Goal: Use online tool/utility: Utilize a website feature to perform a specific function

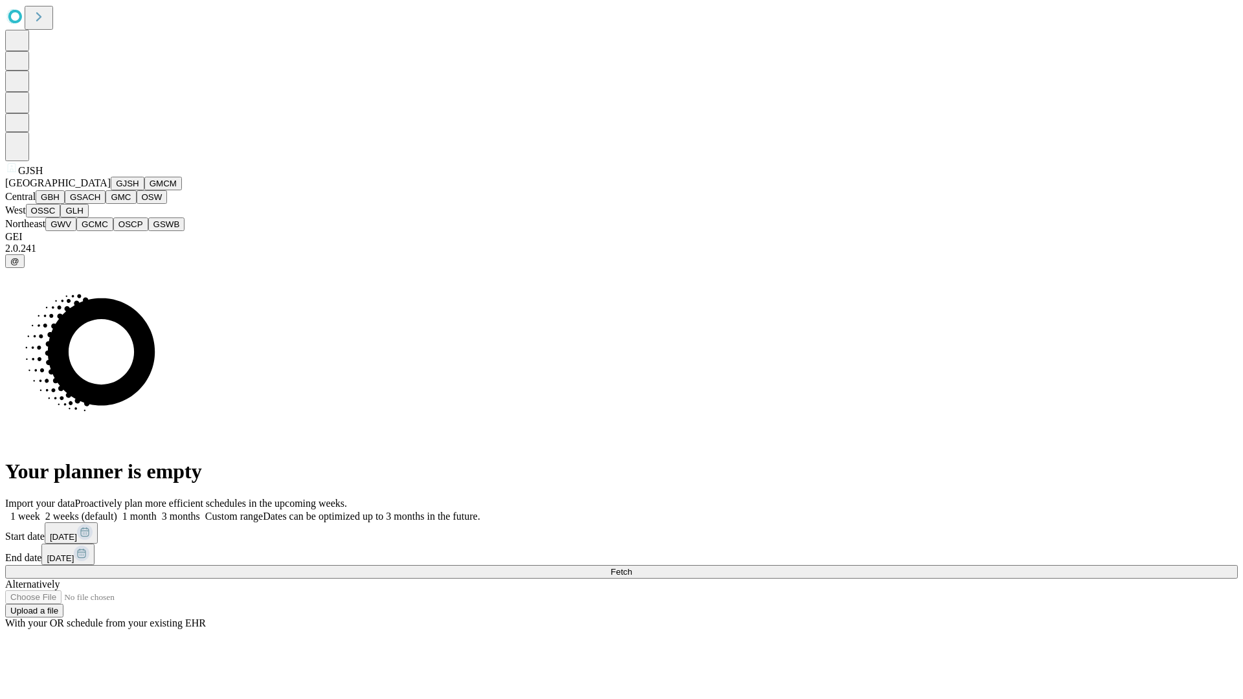
click at [111, 190] on button "GJSH" at bounding box center [128, 184] width 34 height 14
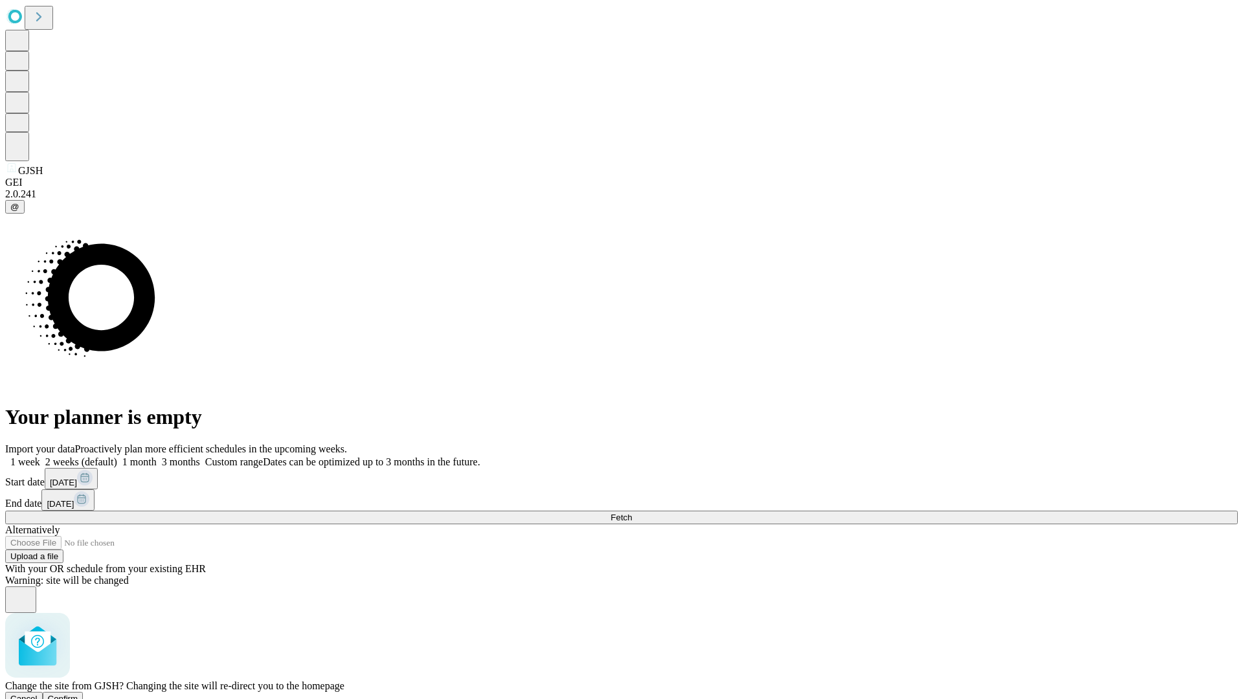
click at [78, 694] on span "Confirm" at bounding box center [63, 699] width 30 height 10
click at [117, 456] on label "2 weeks (default)" at bounding box center [78, 461] width 77 height 11
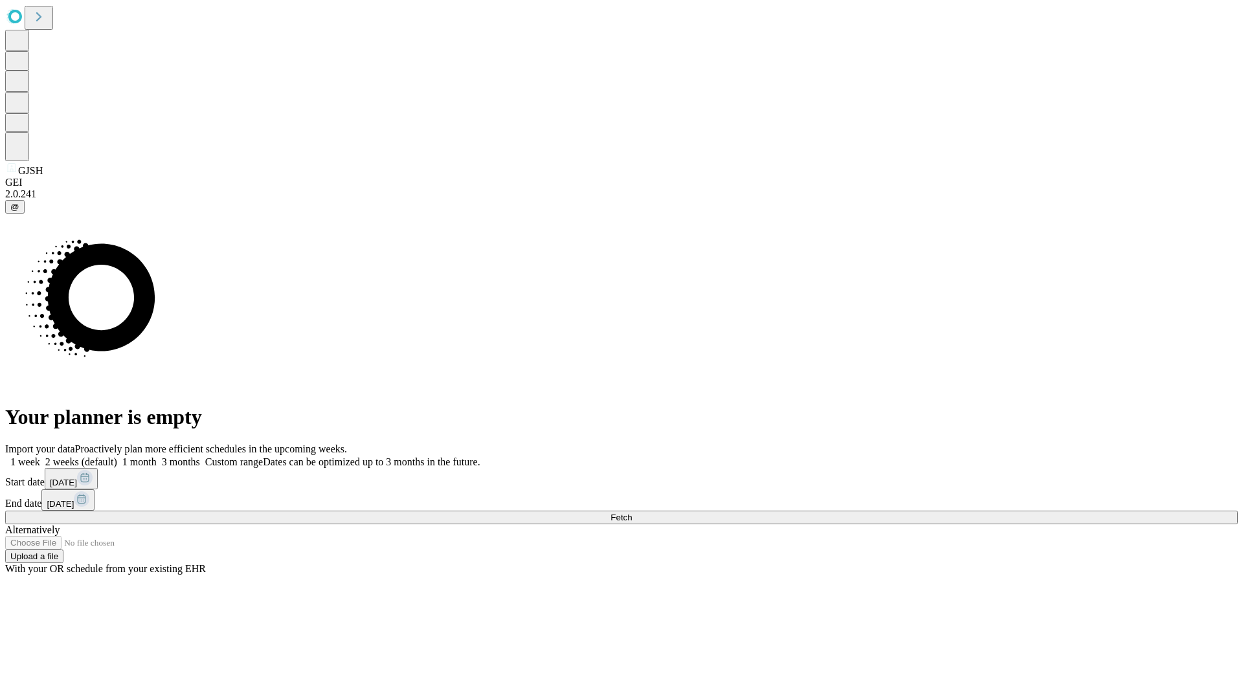
click at [632, 513] on span "Fetch" at bounding box center [620, 518] width 21 height 10
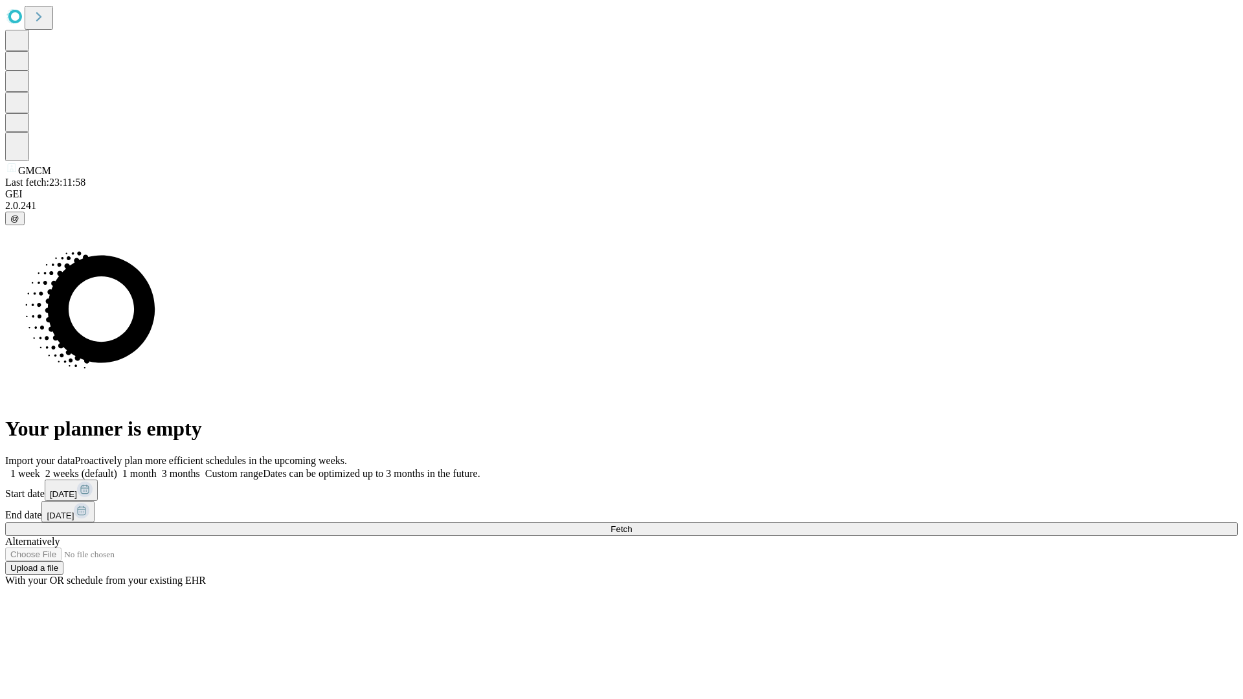
click at [117, 468] on label "2 weeks (default)" at bounding box center [78, 473] width 77 height 11
click at [632, 524] on span "Fetch" at bounding box center [620, 529] width 21 height 10
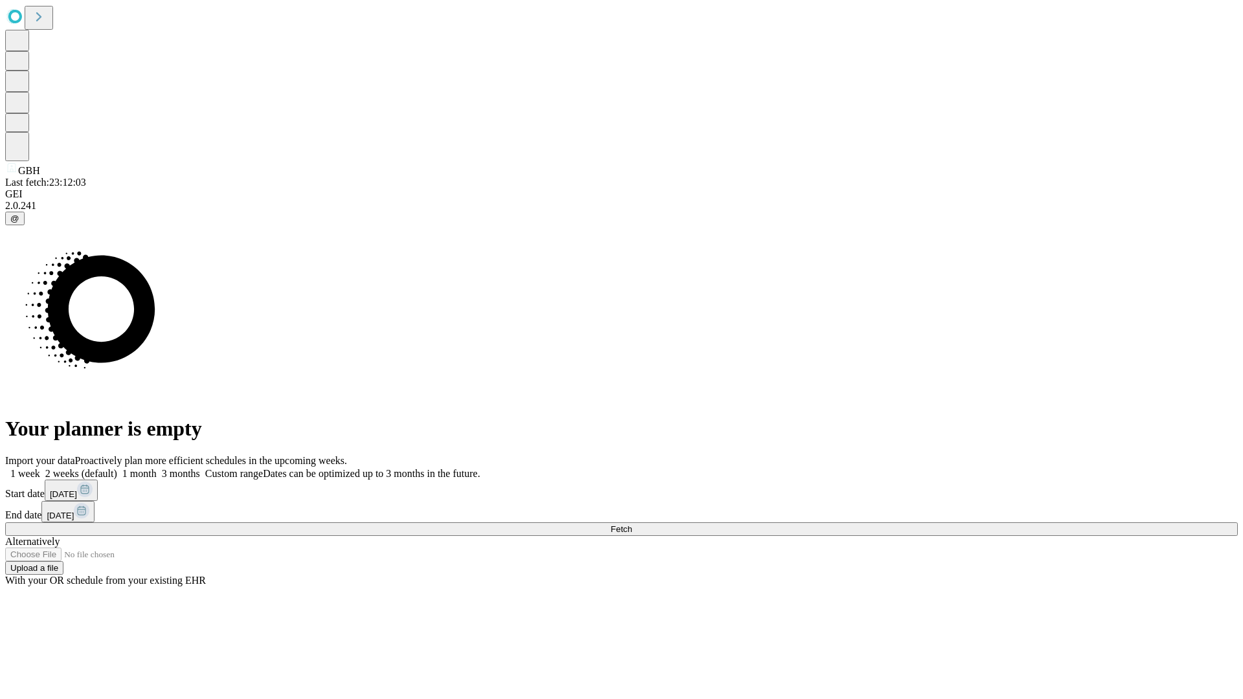
click at [117, 468] on label "2 weeks (default)" at bounding box center [78, 473] width 77 height 11
click at [632, 524] on span "Fetch" at bounding box center [620, 529] width 21 height 10
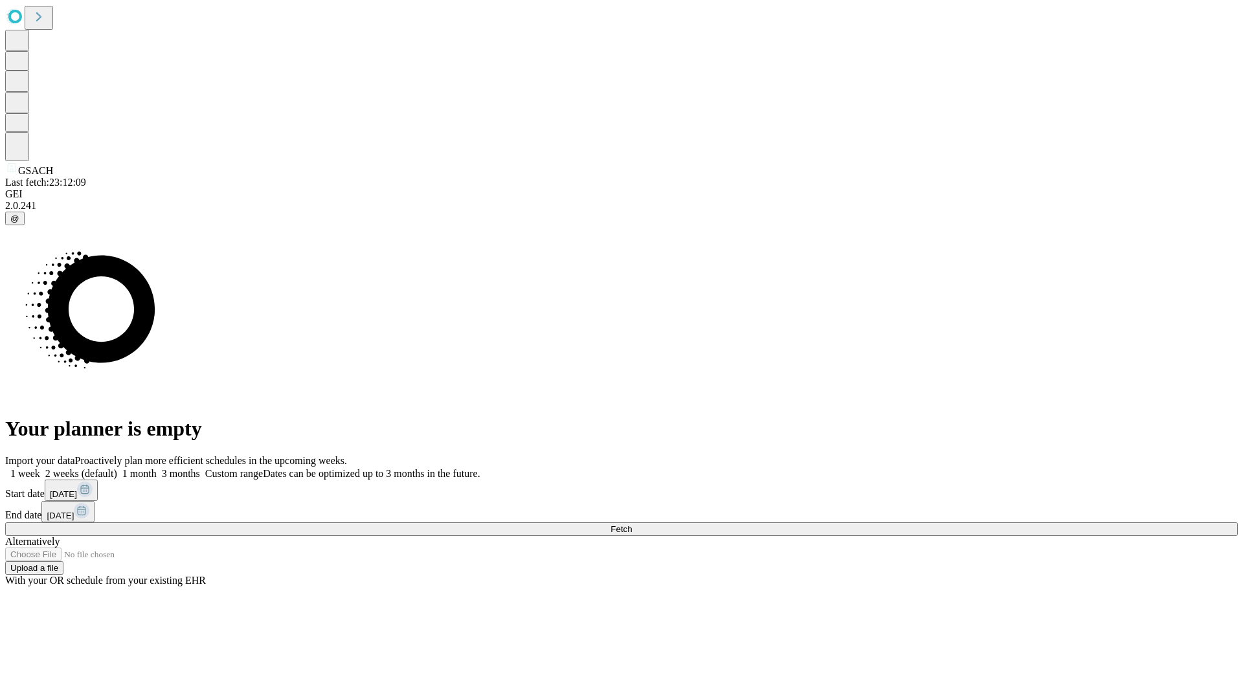
click at [117, 468] on label "2 weeks (default)" at bounding box center [78, 473] width 77 height 11
click at [632, 524] on span "Fetch" at bounding box center [620, 529] width 21 height 10
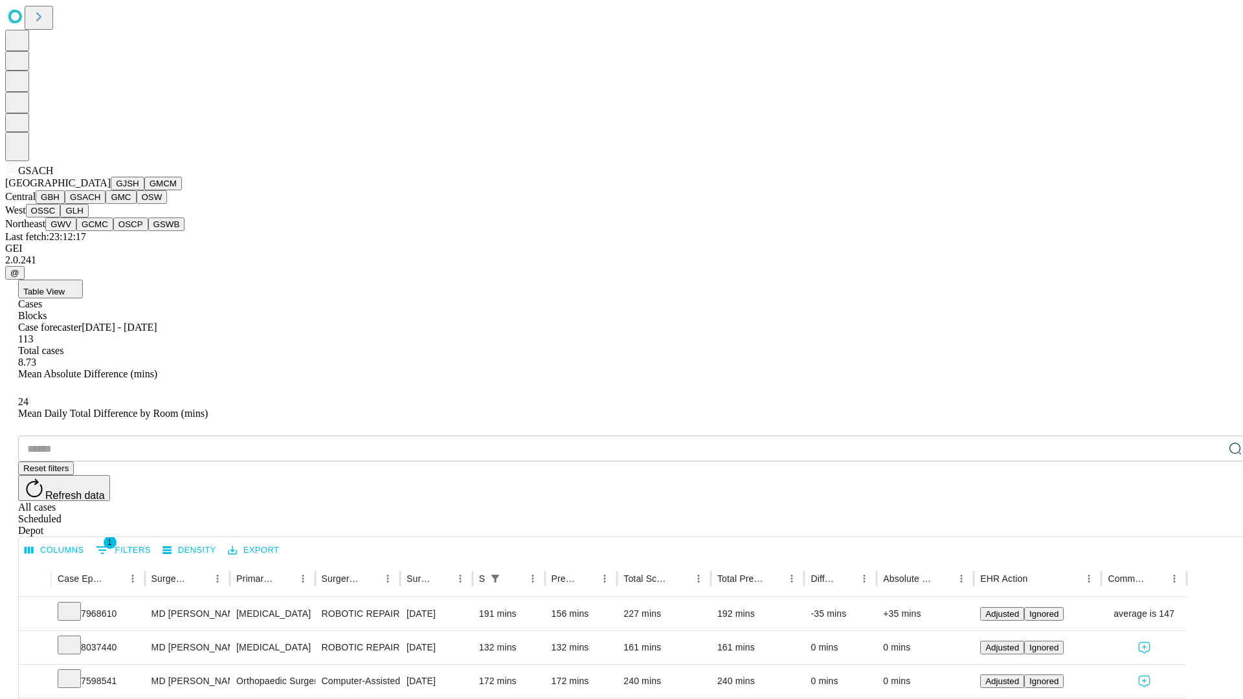
click at [106, 204] on button "GMC" at bounding box center [121, 197] width 30 height 14
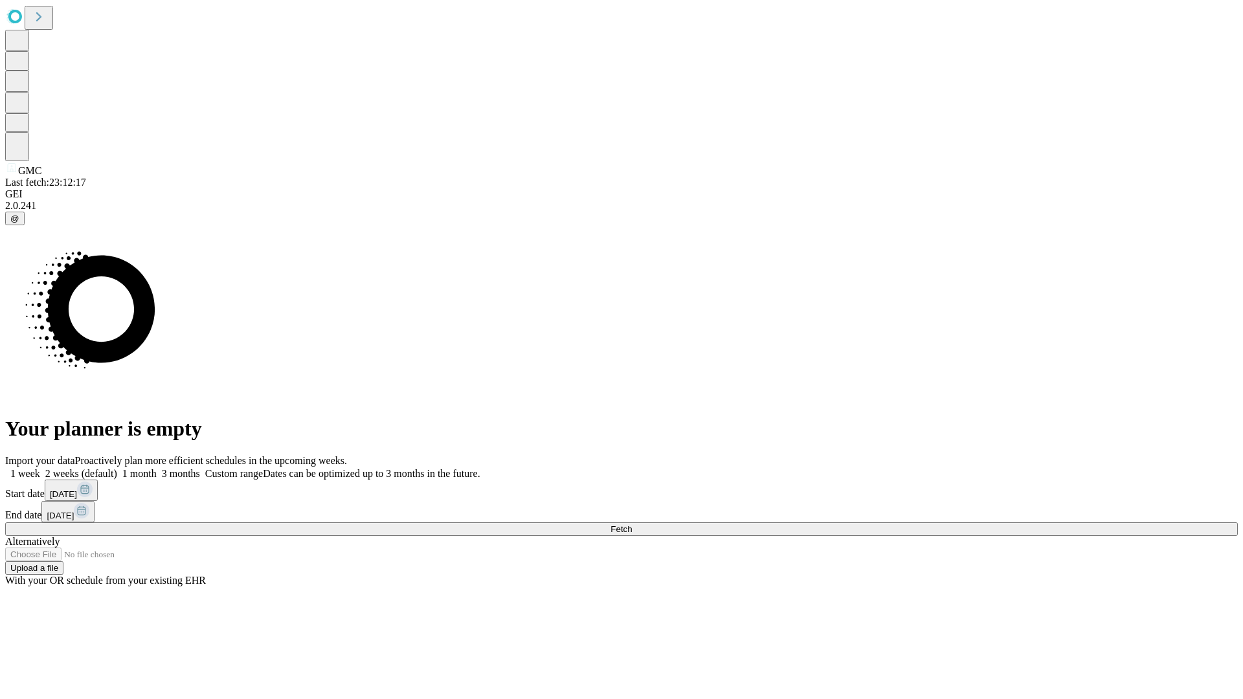
click at [117, 468] on label "2 weeks (default)" at bounding box center [78, 473] width 77 height 11
click at [632, 524] on span "Fetch" at bounding box center [620, 529] width 21 height 10
click at [117, 468] on label "2 weeks (default)" at bounding box center [78, 473] width 77 height 11
click at [632, 524] on span "Fetch" at bounding box center [620, 529] width 21 height 10
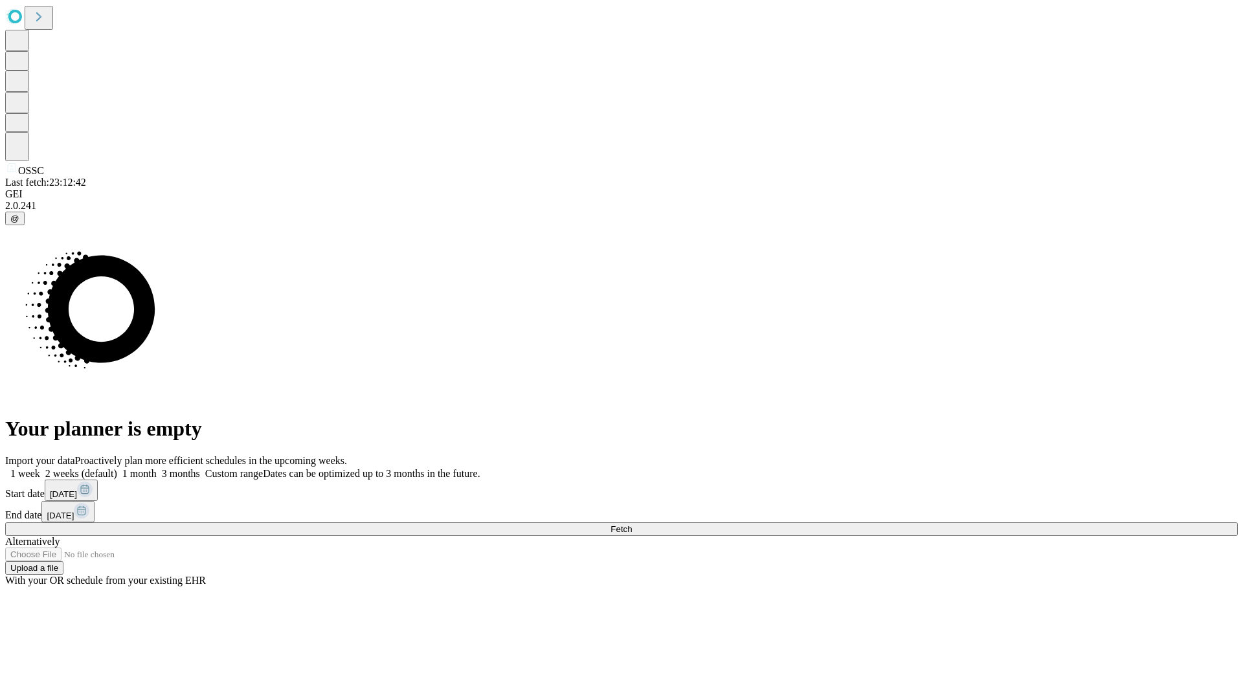
click at [117, 468] on label "2 weeks (default)" at bounding box center [78, 473] width 77 height 11
click at [632, 524] on span "Fetch" at bounding box center [620, 529] width 21 height 10
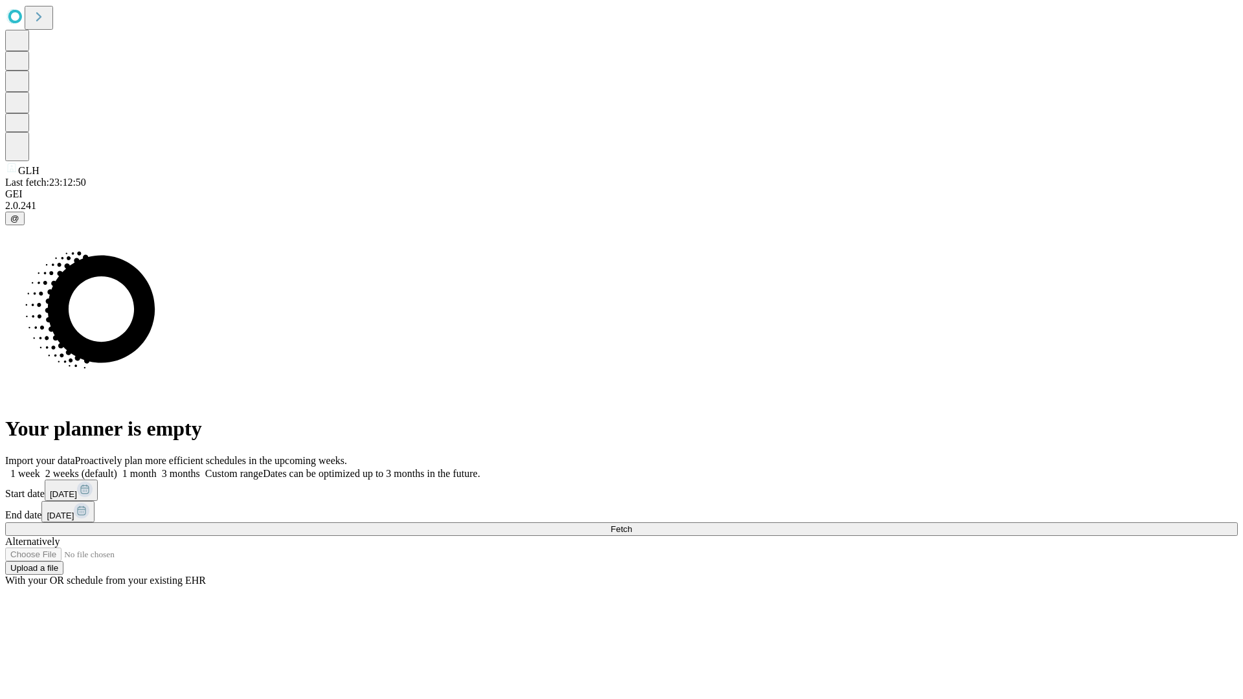
click at [117, 468] on label "2 weeks (default)" at bounding box center [78, 473] width 77 height 11
click at [632, 524] on span "Fetch" at bounding box center [620, 529] width 21 height 10
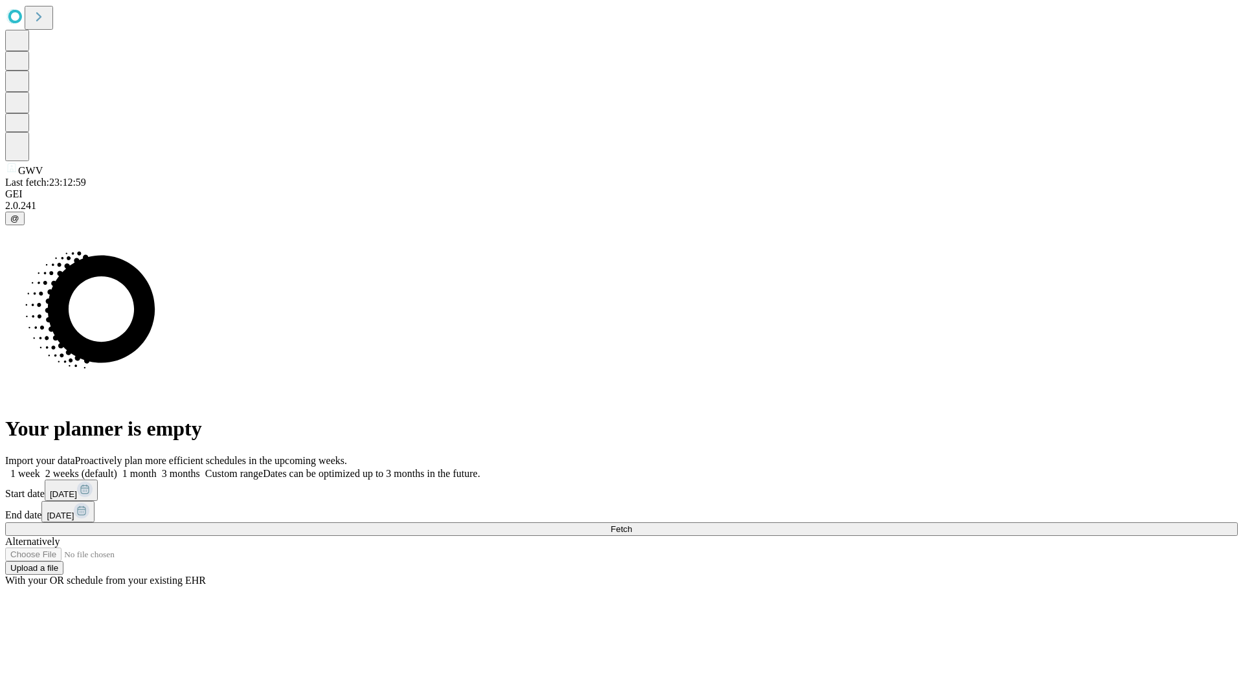
click at [632, 524] on span "Fetch" at bounding box center [620, 529] width 21 height 10
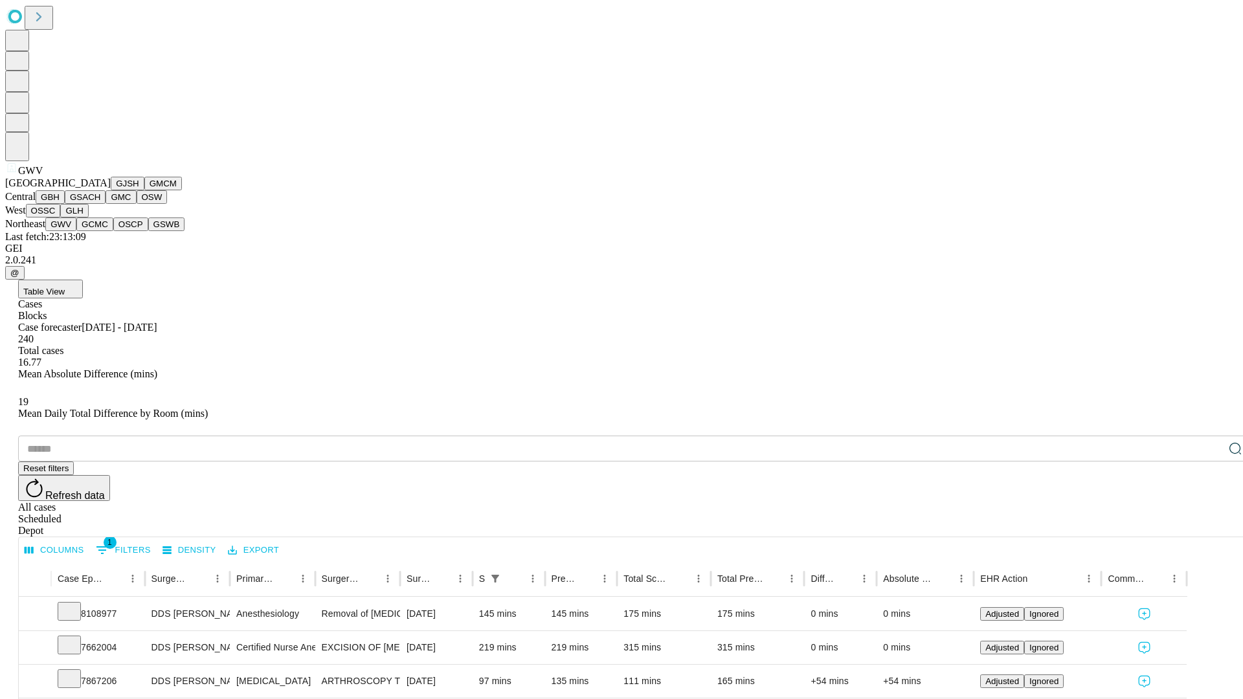
click at [100, 231] on button "GCMC" at bounding box center [94, 225] width 37 height 14
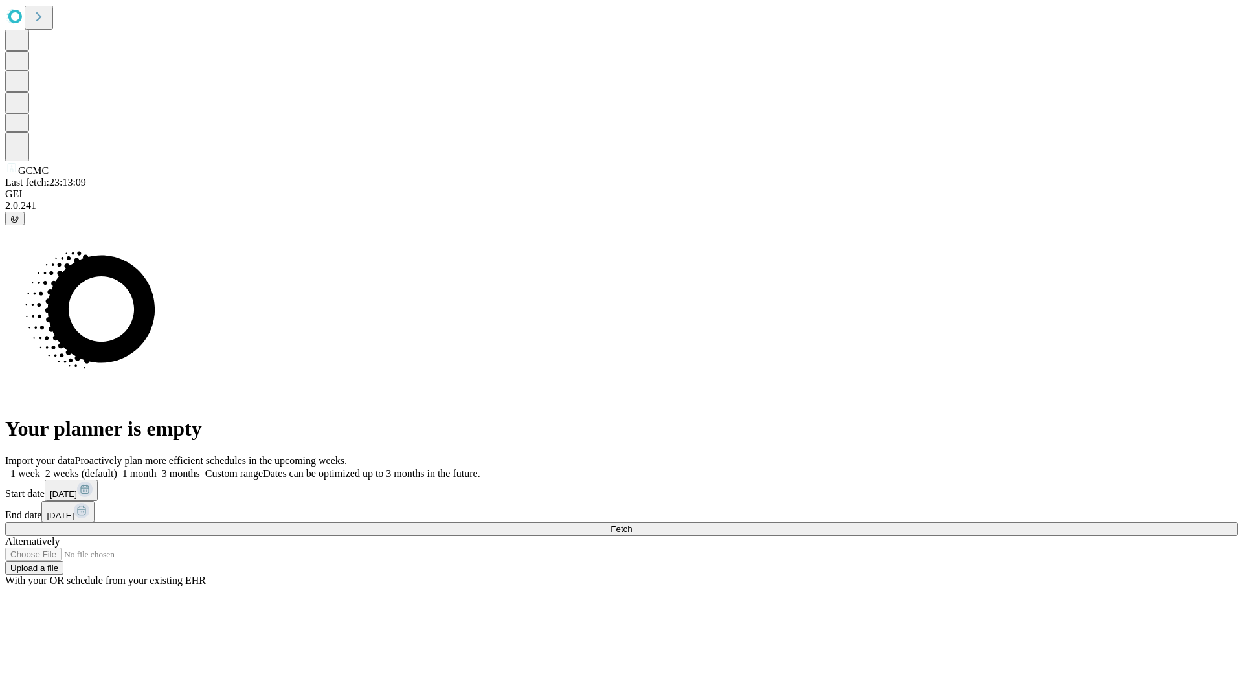
click at [117, 468] on label "2 weeks (default)" at bounding box center [78, 473] width 77 height 11
click at [632, 524] on span "Fetch" at bounding box center [620, 529] width 21 height 10
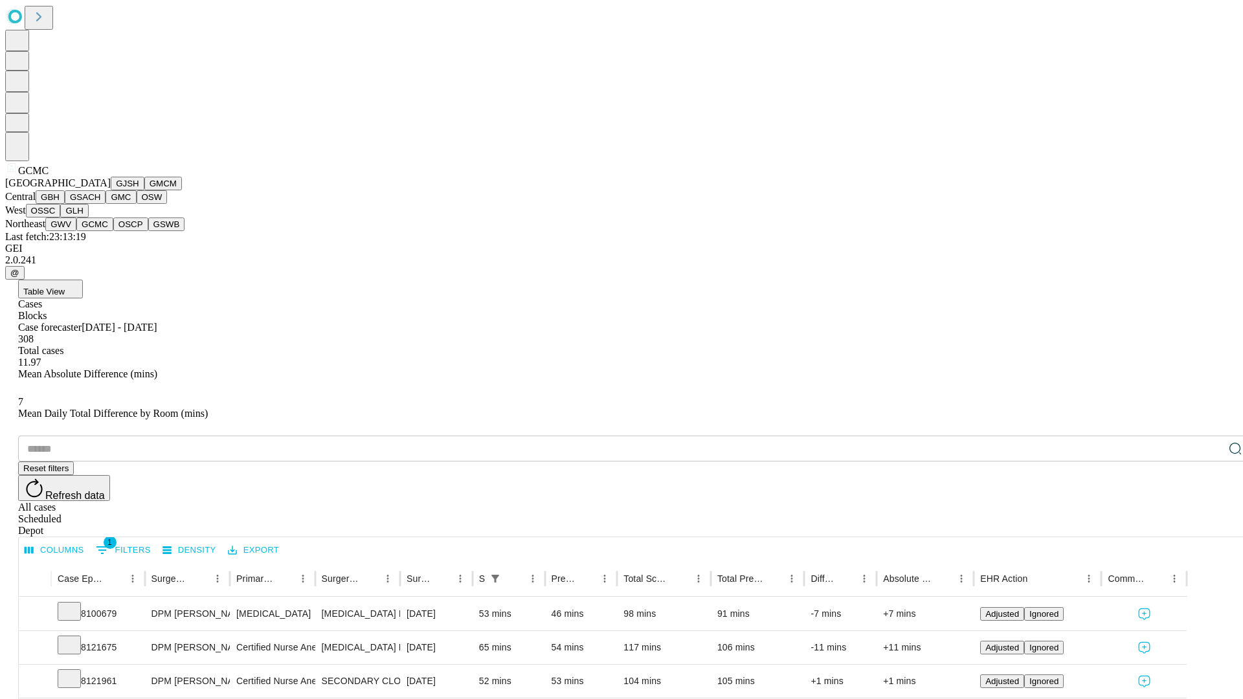
click at [113, 231] on button "OSCP" at bounding box center [130, 225] width 35 height 14
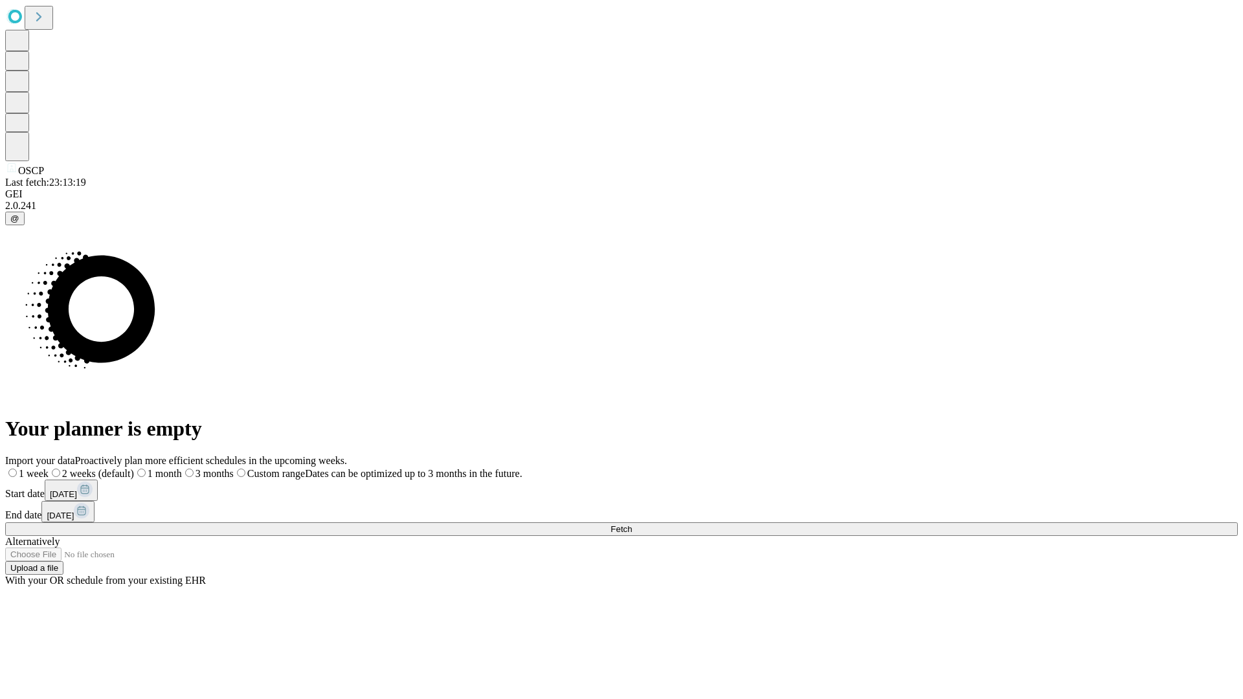
click at [134, 468] on label "2 weeks (default)" at bounding box center [91, 473] width 85 height 11
click at [632, 524] on span "Fetch" at bounding box center [620, 529] width 21 height 10
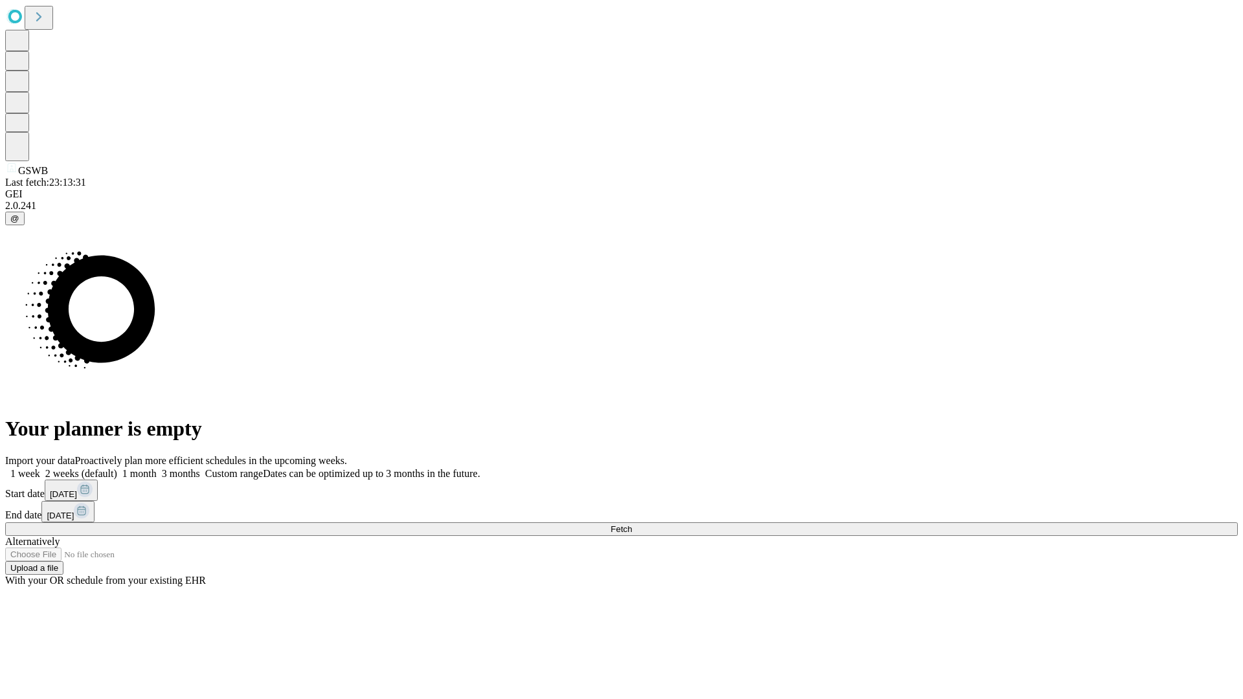
click at [117, 468] on label "2 weeks (default)" at bounding box center [78, 473] width 77 height 11
click at [632, 524] on span "Fetch" at bounding box center [620, 529] width 21 height 10
